Goal: Transaction & Acquisition: Purchase product/service

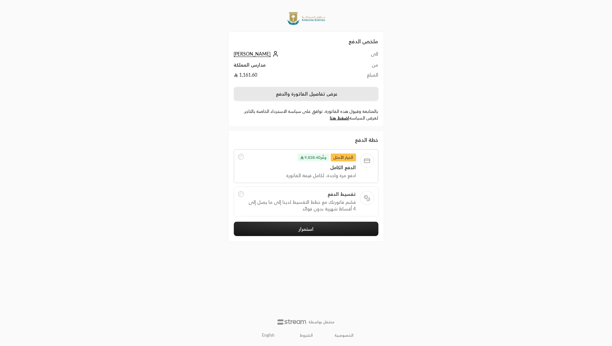
click at [318, 91] on button "عرض تفاصيل الفاتورة والدفع" at bounding box center [306, 94] width 145 height 14
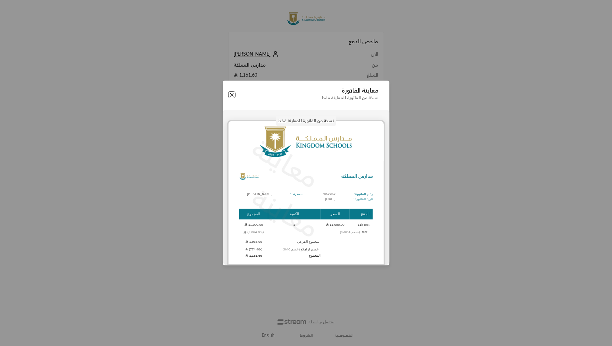
click at [231, 94] on button "Close" at bounding box center [231, 94] width 7 height 7
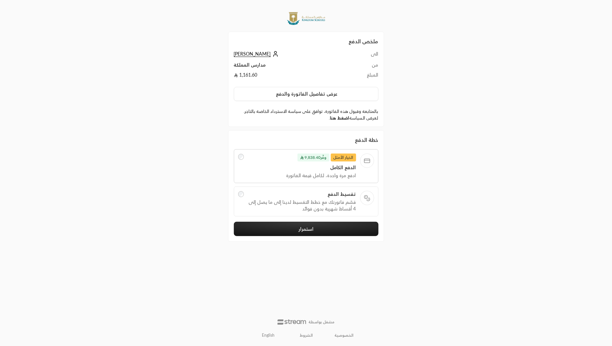
click at [340, 119] on link "اضغط هنا" at bounding box center [339, 117] width 19 height 5
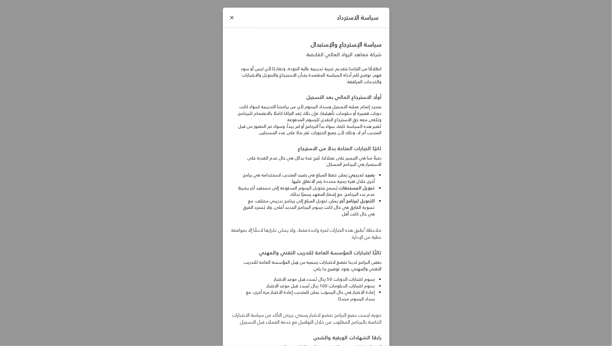
click at [226, 17] on div "سياسة الاسترداد" at bounding box center [306, 18] width 167 height 21
click at [228, 17] on div "سياسة الاسترداد" at bounding box center [306, 18] width 167 height 21
click at [230, 15] on button "Close" at bounding box center [231, 17] width 7 height 7
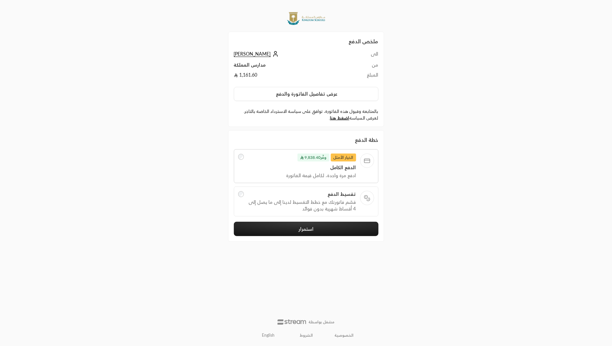
click at [268, 337] on link "English" at bounding box center [268, 335] width 20 height 11
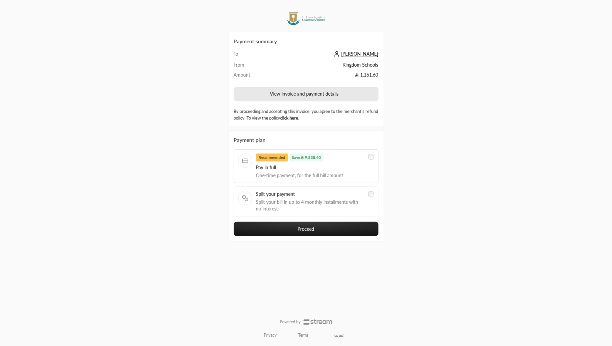
click at [321, 98] on button "View invoice and payment details" at bounding box center [306, 94] width 145 height 14
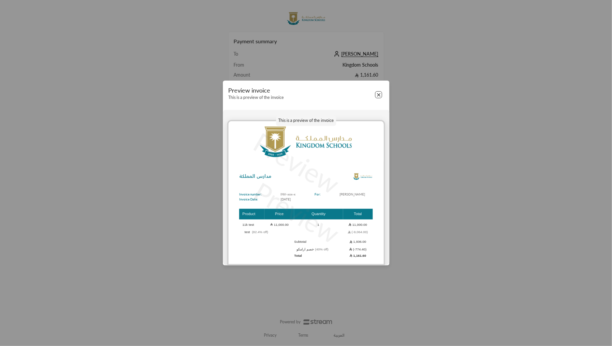
click at [380, 96] on button "Close" at bounding box center [378, 94] width 7 height 7
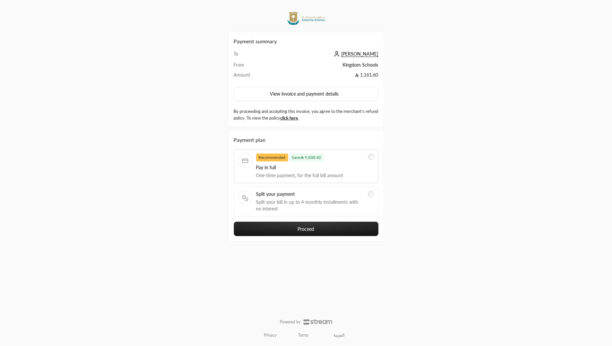
click at [309, 120] on label "By proceeding and accepting this invoice, you agree to the merchant’s refund po…" at bounding box center [306, 114] width 145 height 13
click at [298, 119] on link "click here" at bounding box center [289, 117] width 18 height 5
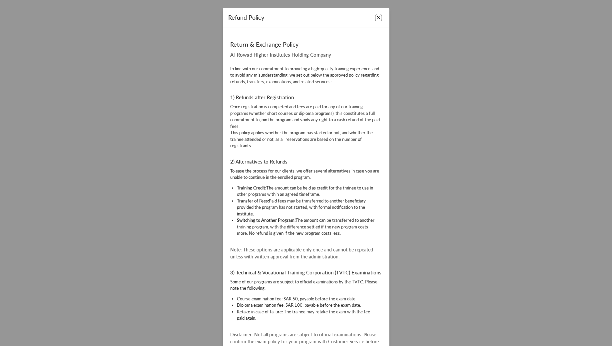
click at [378, 21] on button "Close" at bounding box center [378, 17] width 7 height 7
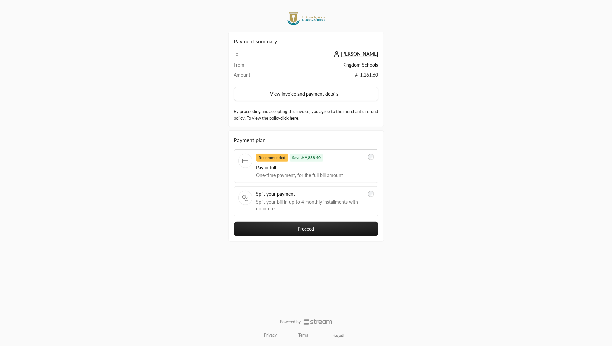
click at [298, 120] on link "click here" at bounding box center [289, 117] width 18 height 5
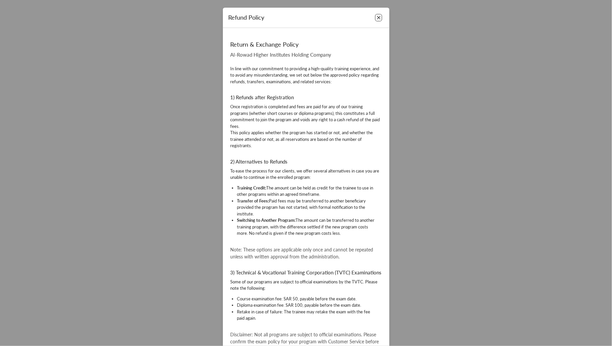
click at [381, 16] on button "Close" at bounding box center [378, 17] width 7 height 7
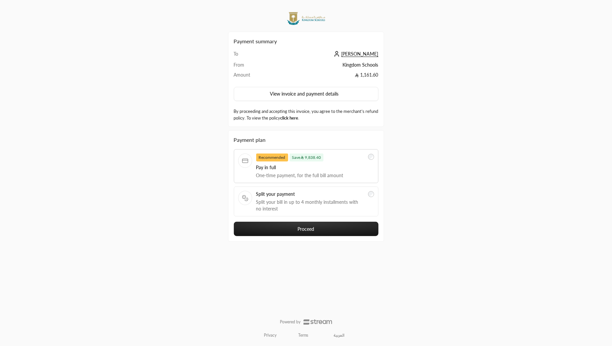
click at [298, 119] on link "click here" at bounding box center [289, 117] width 18 height 5
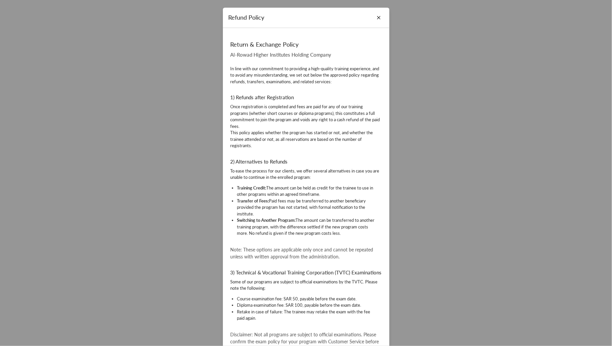
click at [382, 15] on div "Refund Policy" at bounding box center [306, 18] width 167 height 21
click at [380, 18] on button "Close" at bounding box center [378, 17] width 7 height 7
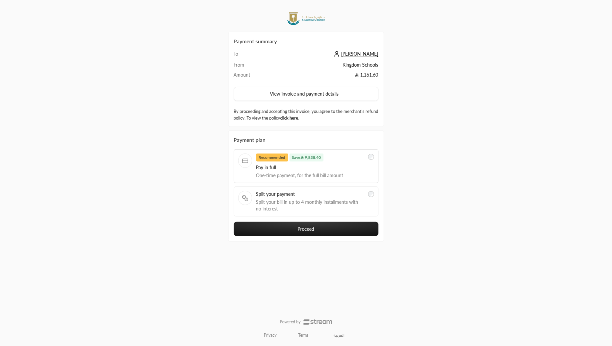
click at [289, 195] on span "Split your payment" at bounding box center [310, 194] width 108 height 7
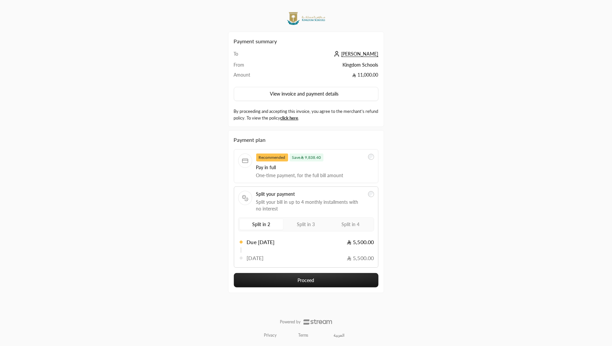
click at [311, 223] on span "Split in 3" at bounding box center [306, 225] width 18 height 6
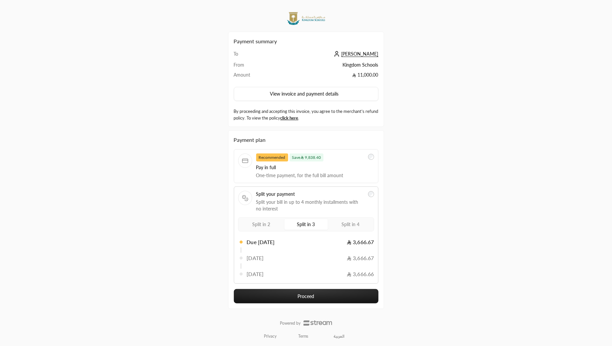
click at [351, 223] on span "Split in 4" at bounding box center [351, 225] width 18 height 6
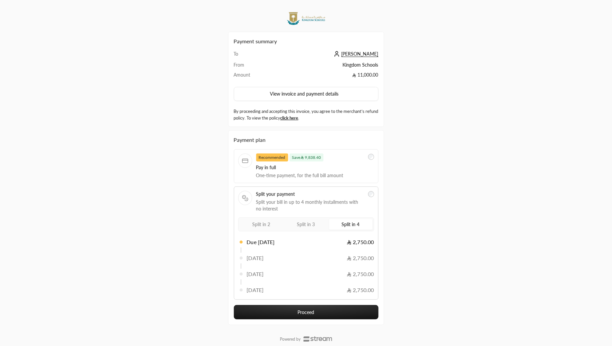
click at [367, 159] on label "Recommended Save 9,838.40 Pay in full One-time payment, for the full bill amount" at bounding box center [306, 166] width 136 height 25
